Goal: Task Accomplishment & Management: Use online tool/utility

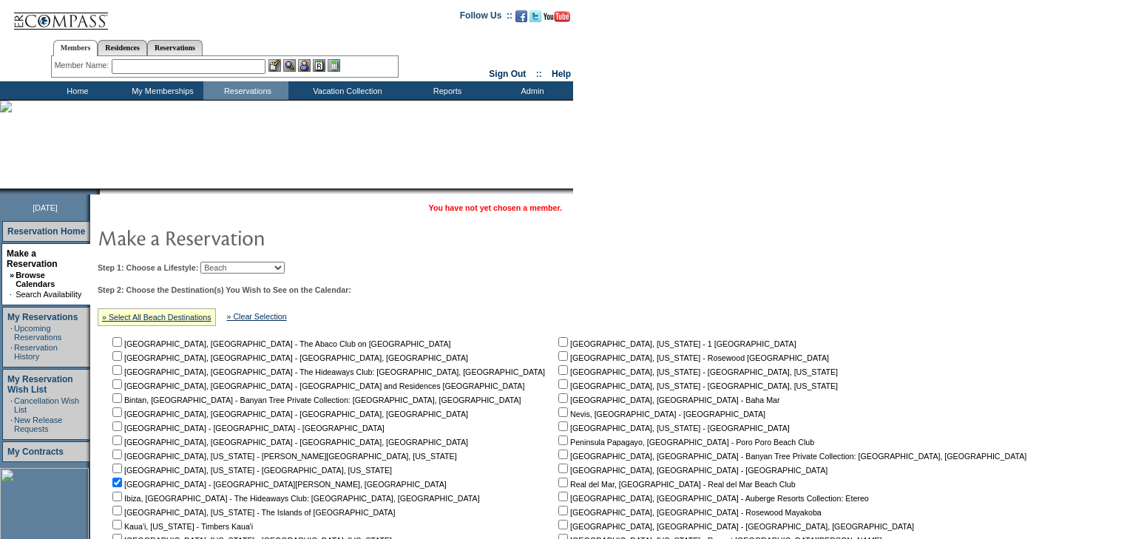
click at [226, 65] on input "text" at bounding box center [189, 66] width 154 height 15
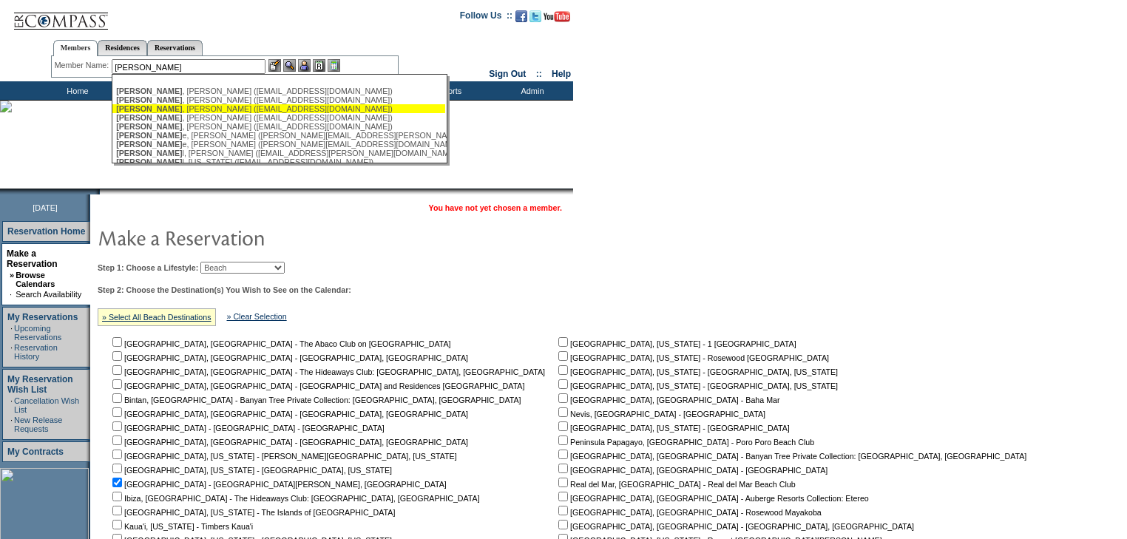
click at [224, 109] on div "[PERSON_NAME] ([EMAIL_ADDRESS][DOMAIN_NAME])" at bounding box center [278, 108] width 325 height 9
type input "[PERSON_NAME] ([EMAIL_ADDRESS][DOMAIN_NAME])"
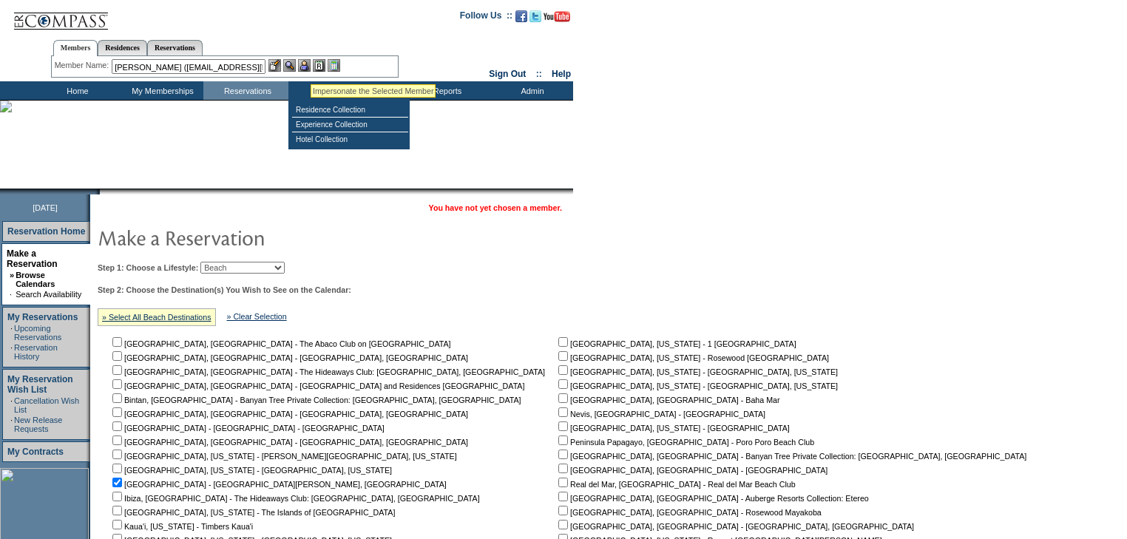
click at [308, 66] on img at bounding box center [304, 65] width 13 height 13
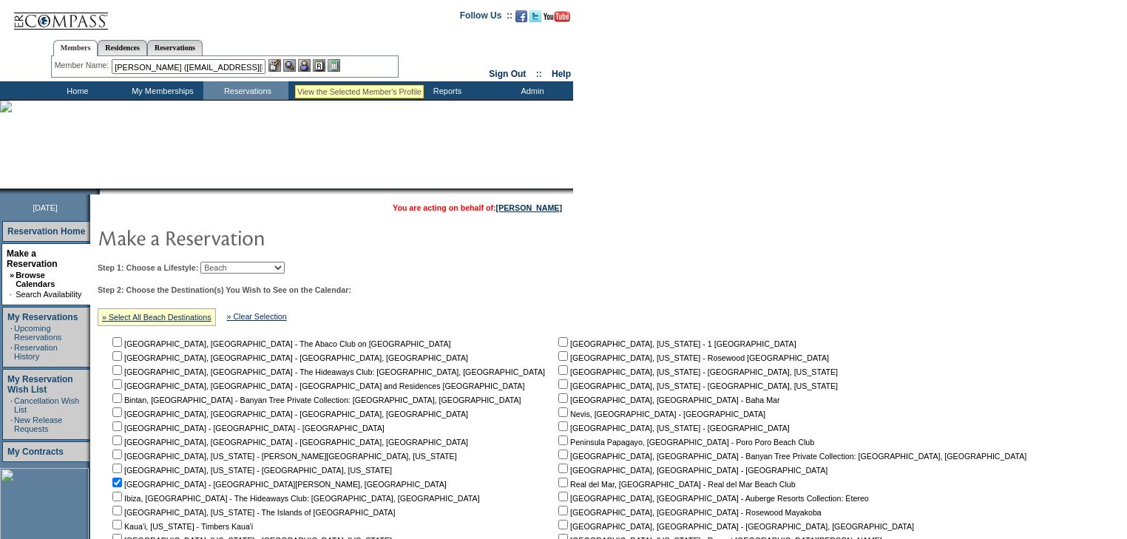
click at [295, 67] on img at bounding box center [289, 65] width 13 height 13
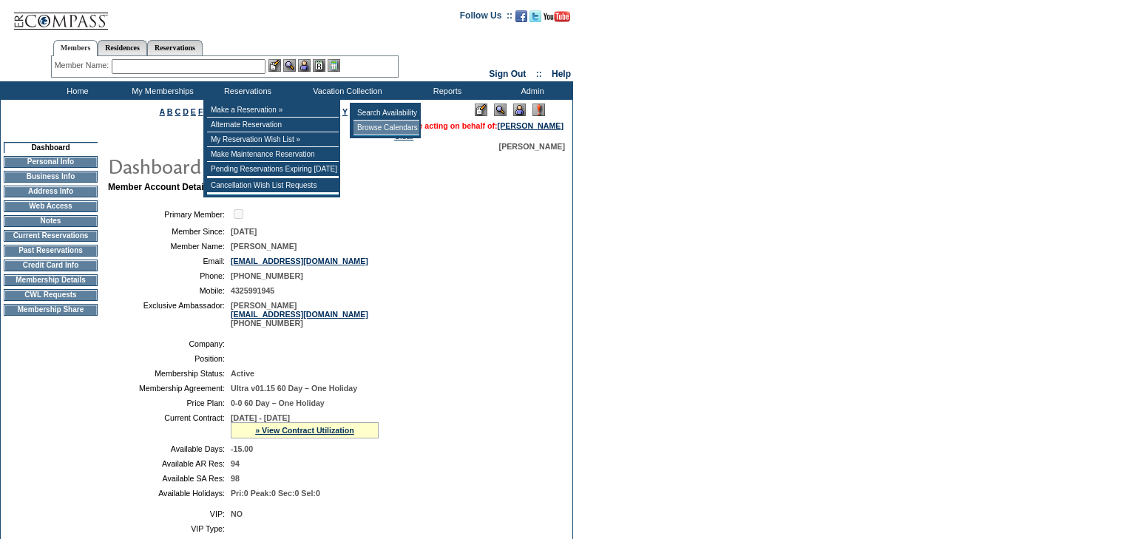
click at [377, 124] on td "Browse Calendars" at bounding box center [387, 128] width 66 height 15
